Goal: Information Seeking & Learning: Check status

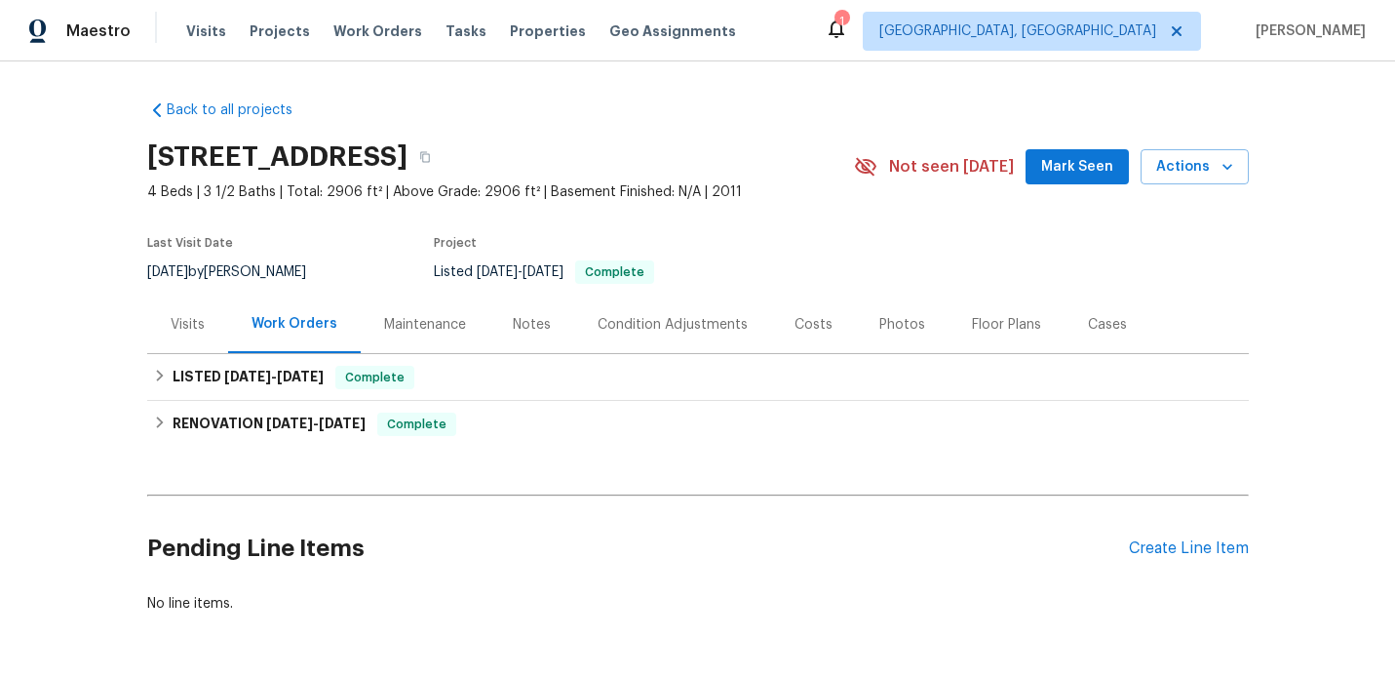
click at [199, 324] on div "Visits" at bounding box center [188, 324] width 34 height 19
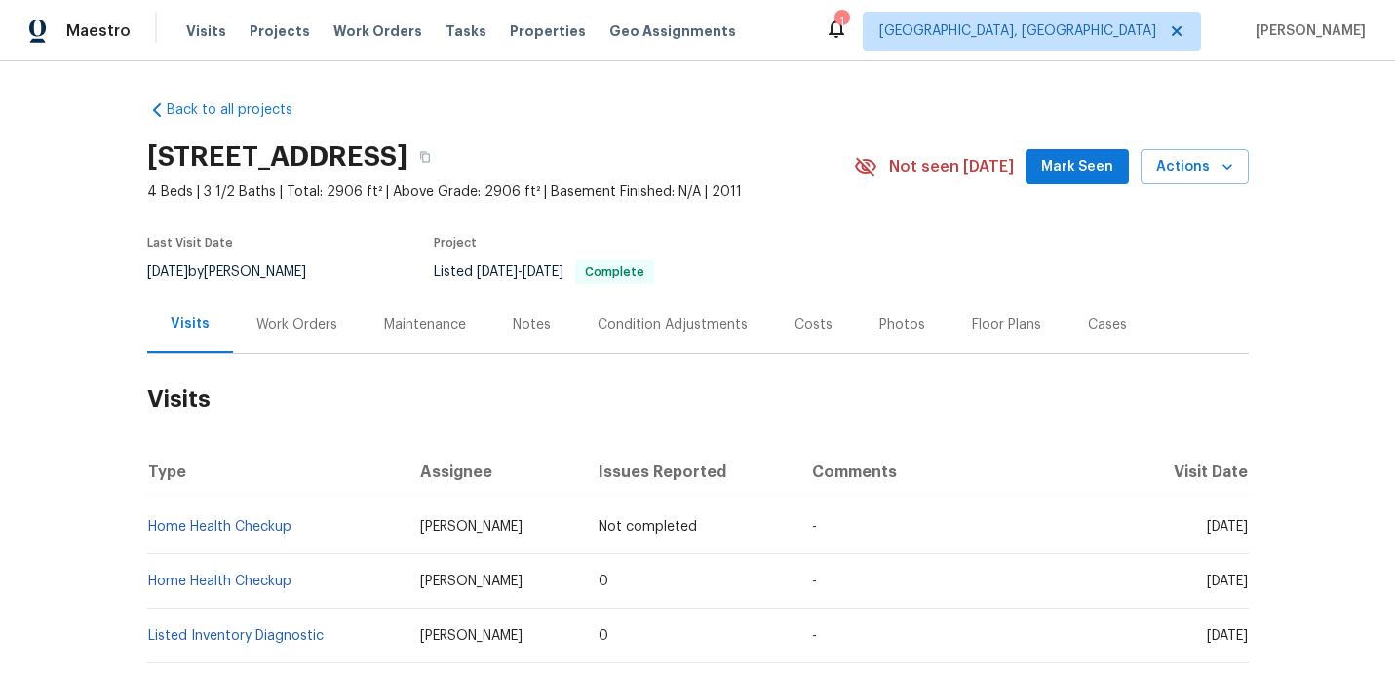
scroll to position [437, 0]
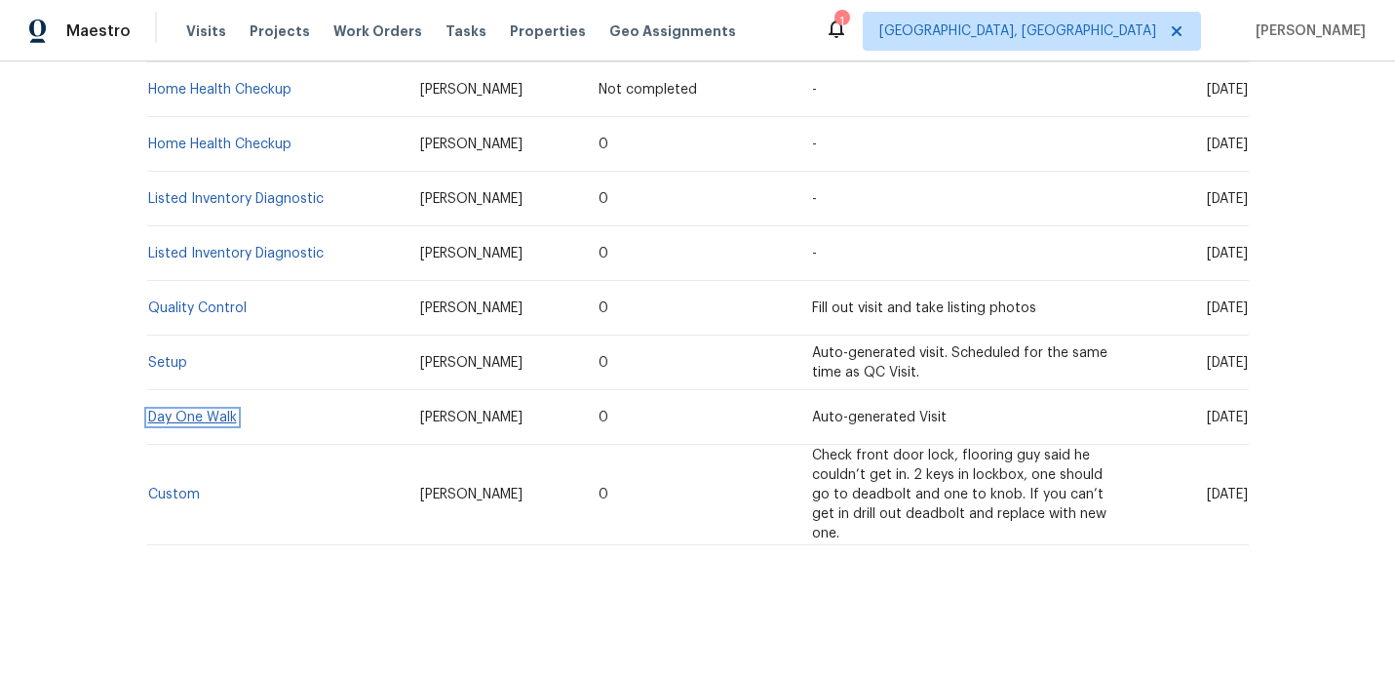
click at [188, 418] on link "Day One Walk" at bounding box center [192, 417] width 89 height 14
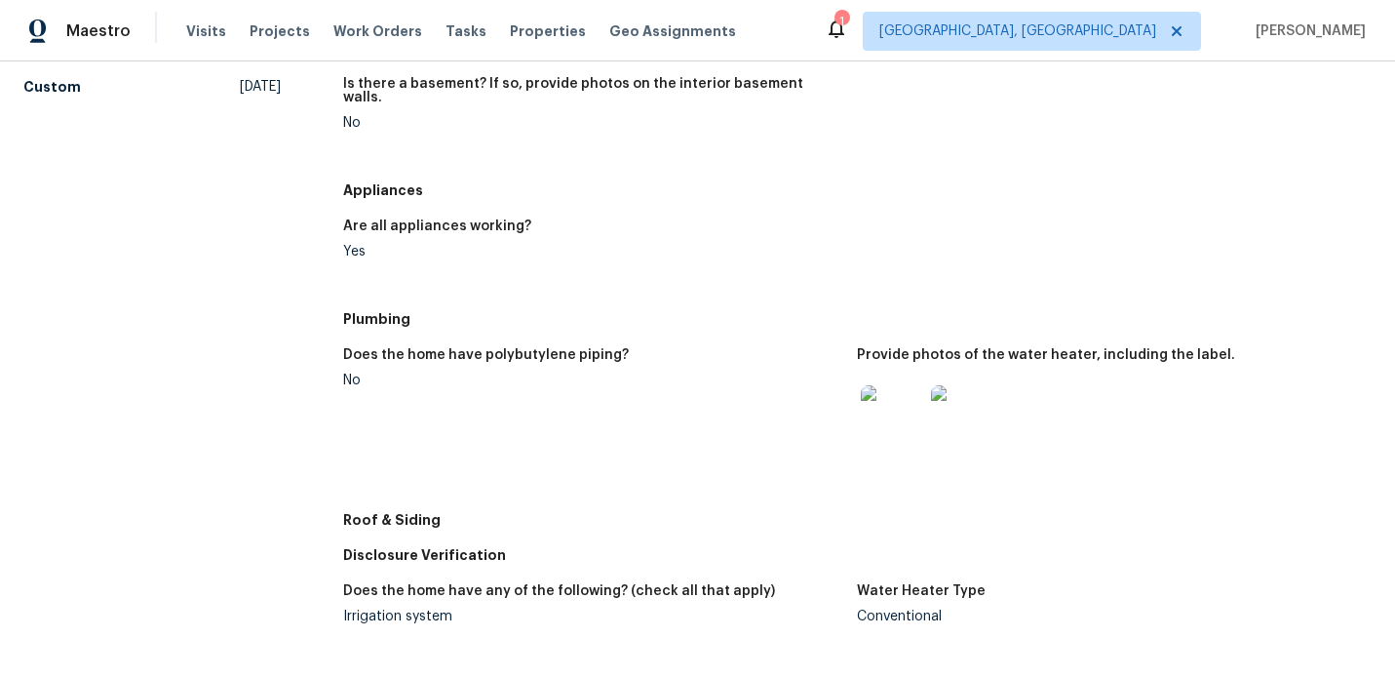
scroll to position [556, 0]
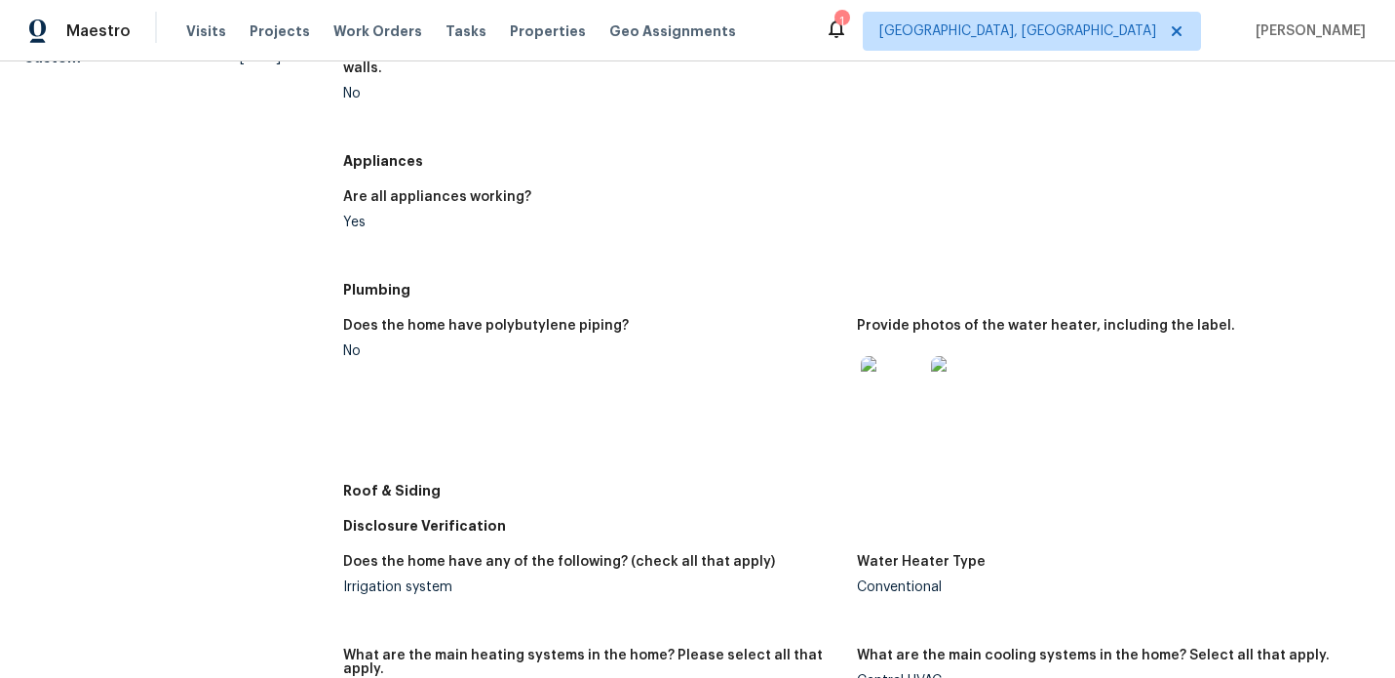
click at [955, 356] on img at bounding box center [962, 387] width 62 height 62
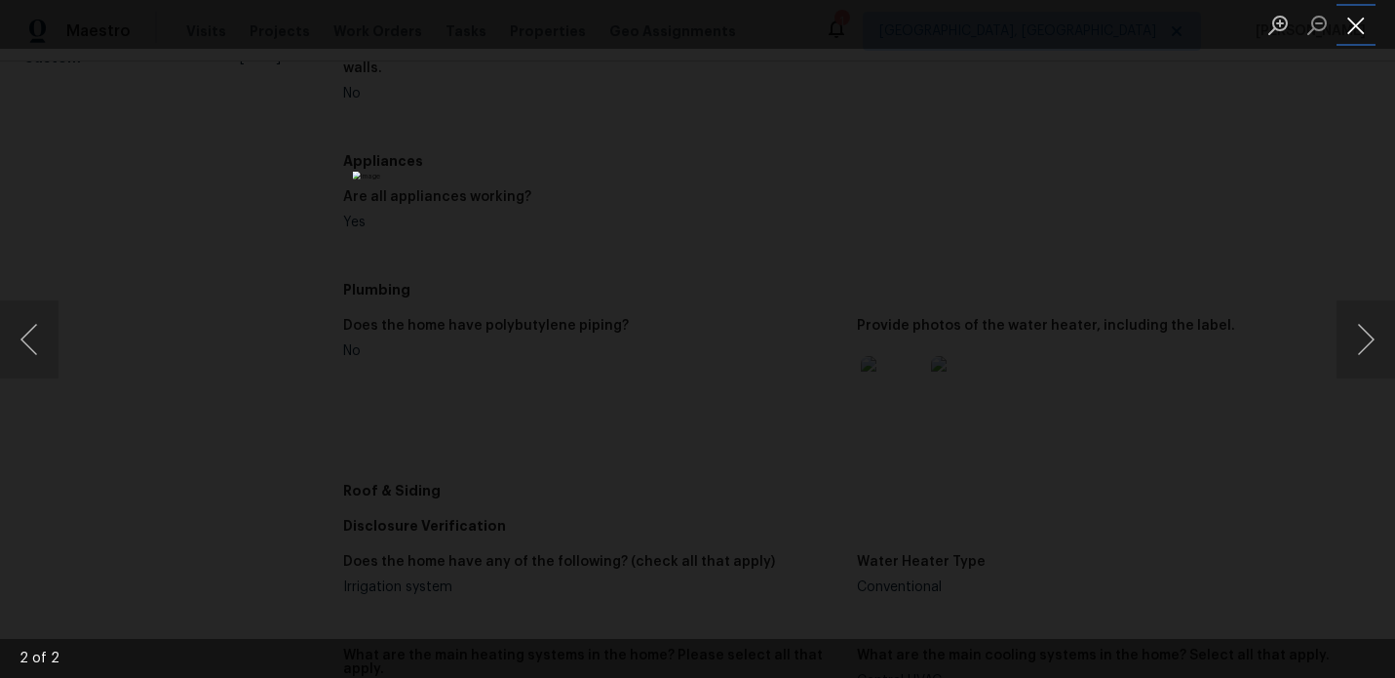
click at [1353, 39] on button "Close lightbox" at bounding box center [1356, 25] width 39 height 34
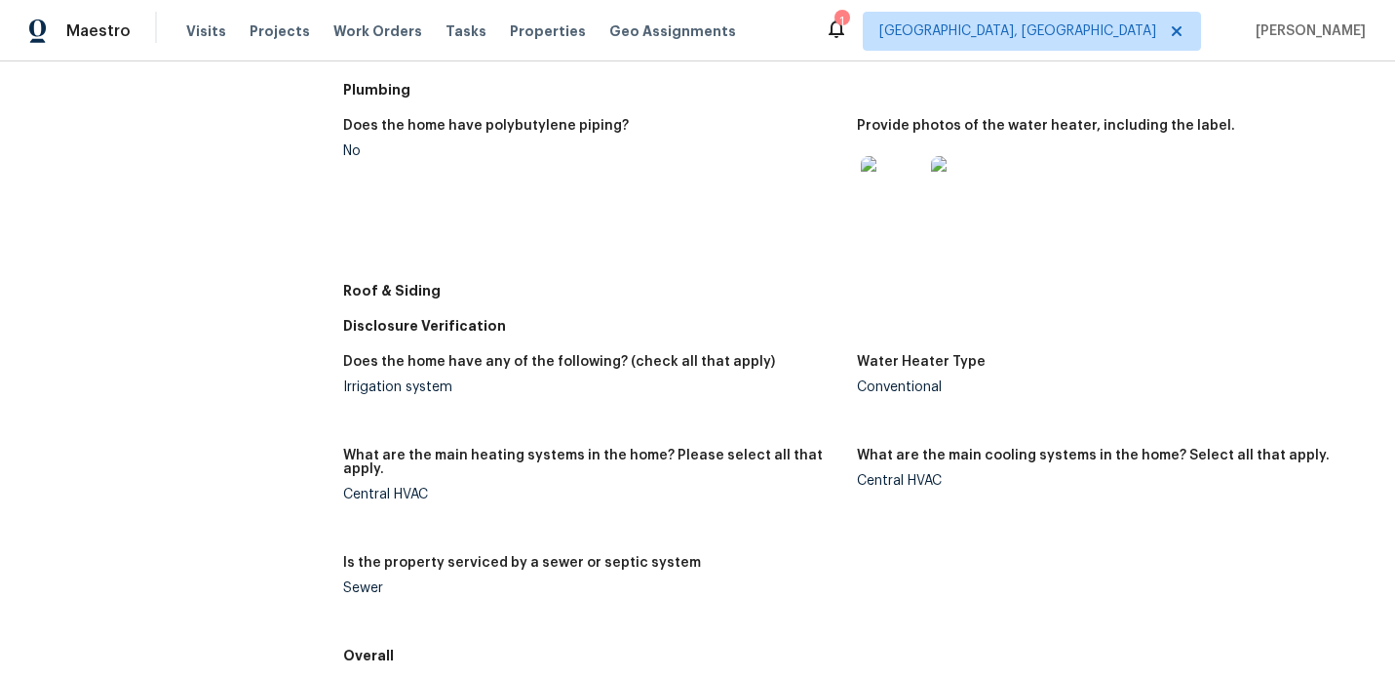
scroll to position [1032, 0]
